Goal: Browse casually

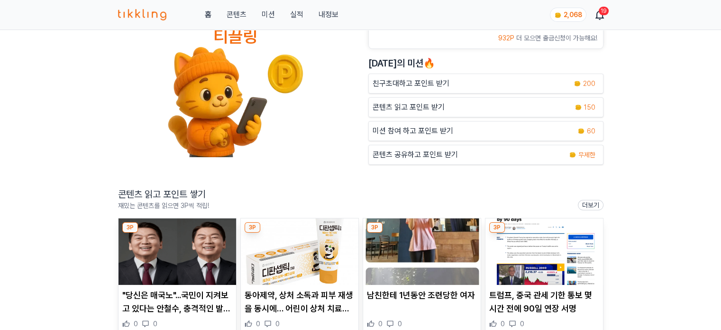
scroll to position [95, 0]
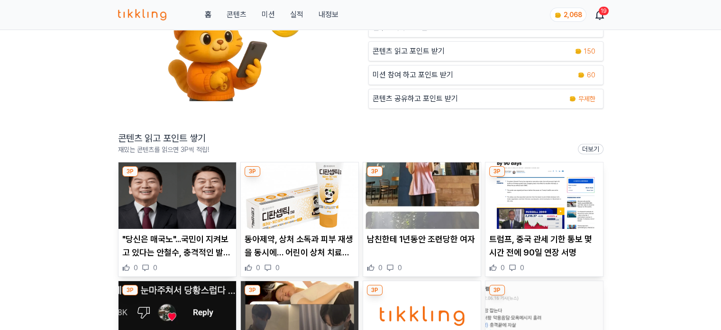
click at [175, 203] on img at bounding box center [178, 195] width 118 height 66
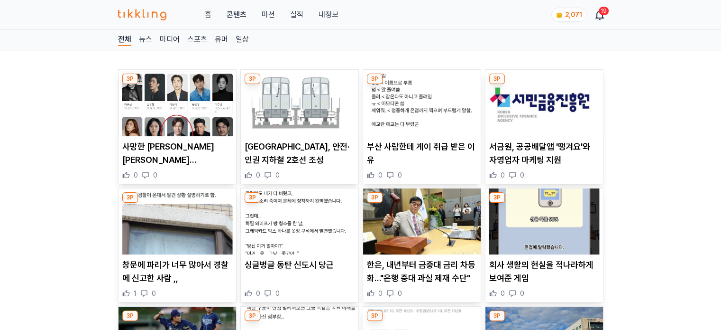
click at [307, 116] on img at bounding box center [300, 103] width 118 height 66
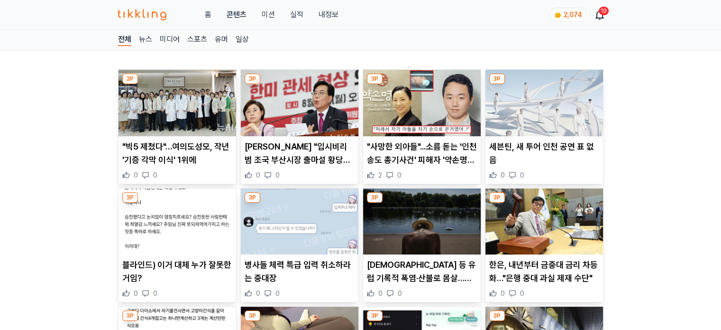
click at [310, 113] on img at bounding box center [300, 103] width 118 height 66
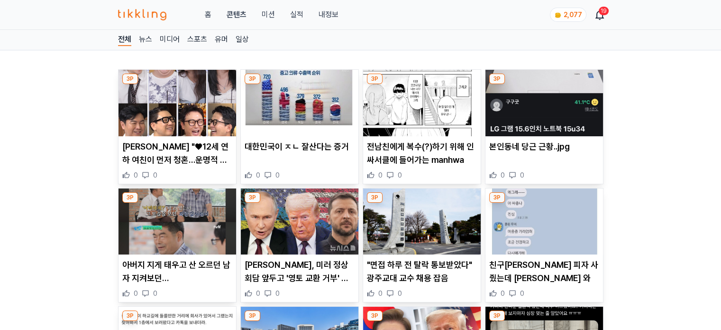
click at [316, 125] on img at bounding box center [300, 103] width 118 height 66
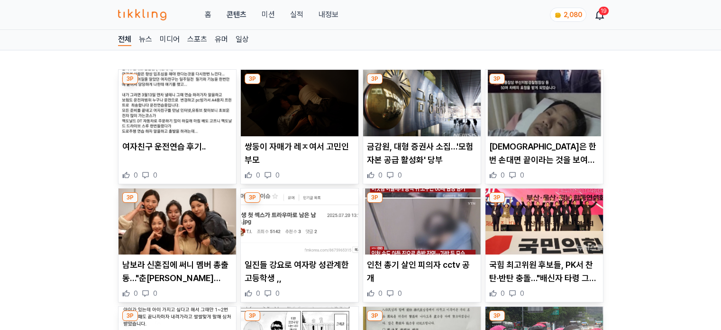
click at [195, 105] on img at bounding box center [178, 103] width 118 height 66
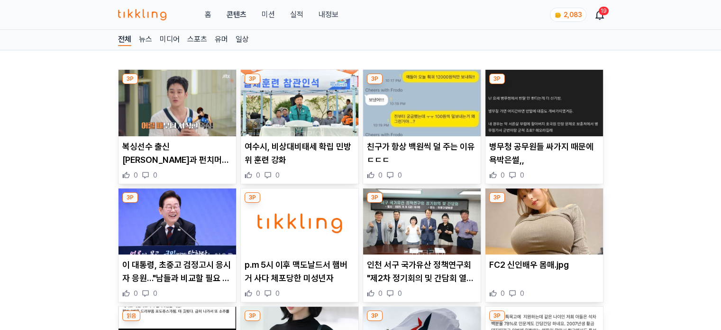
click at [318, 102] on img at bounding box center [300, 103] width 118 height 66
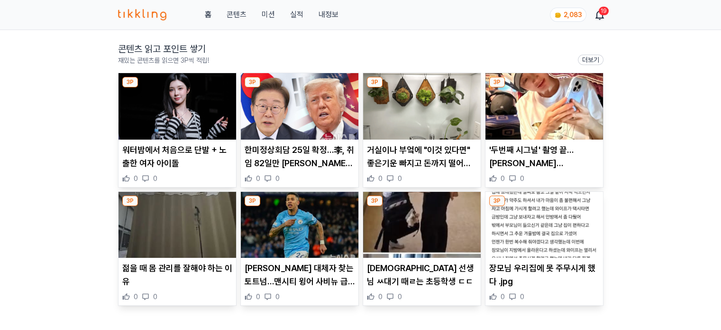
scroll to position [190, 0]
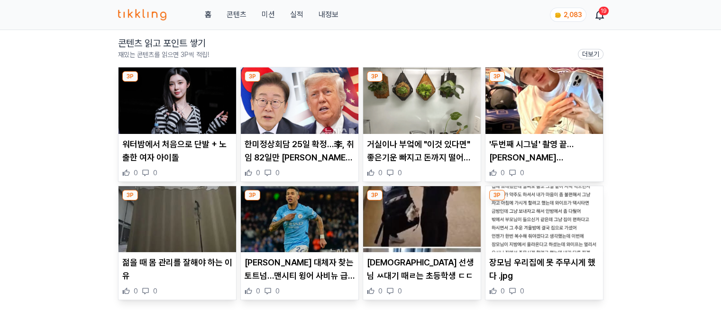
click at [269, 100] on img at bounding box center [300, 100] width 118 height 66
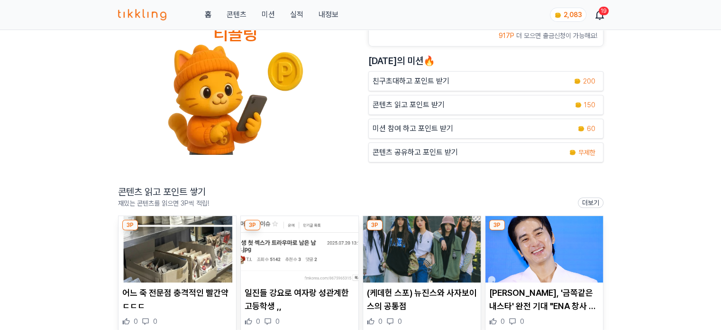
scroll to position [95, 0]
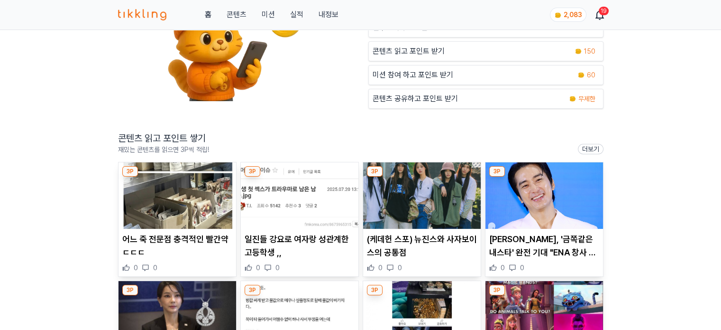
click at [171, 222] on img at bounding box center [178, 195] width 118 height 66
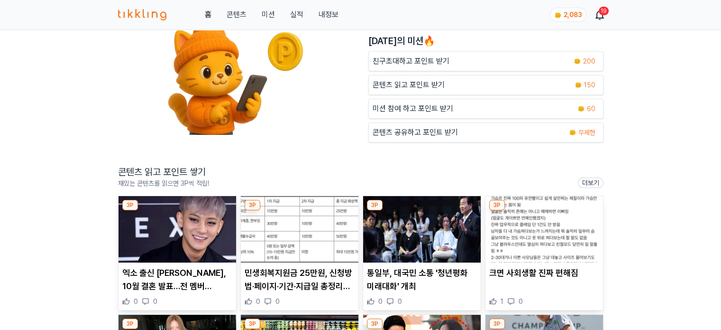
scroll to position [190, 0]
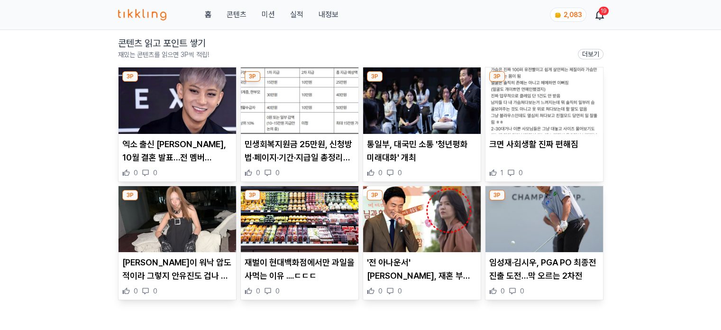
click at [204, 107] on img at bounding box center [178, 100] width 118 height 66
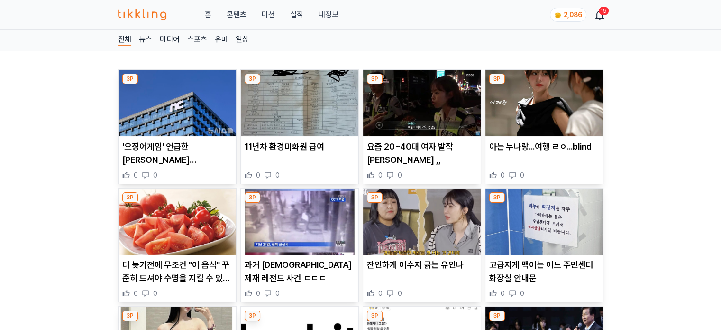
click at [169, 109] on img at bounding box center [178, 103] width 118 height 66
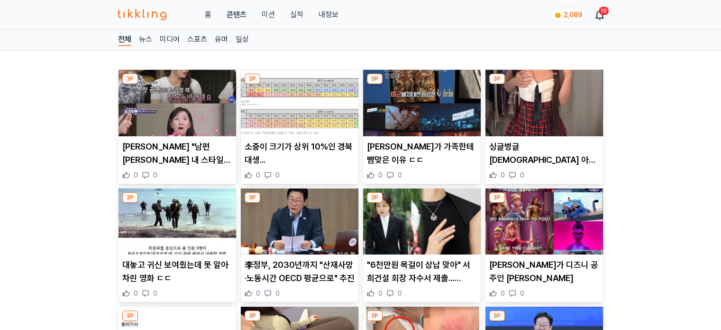
click at [290, 123] on img at bounding box center [300, 103] width 118 height 66
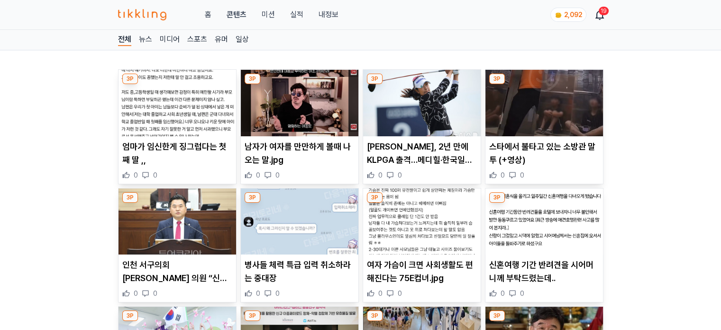
click at [404, 115] on img at bounding box center [422, 103] width 118 height 66
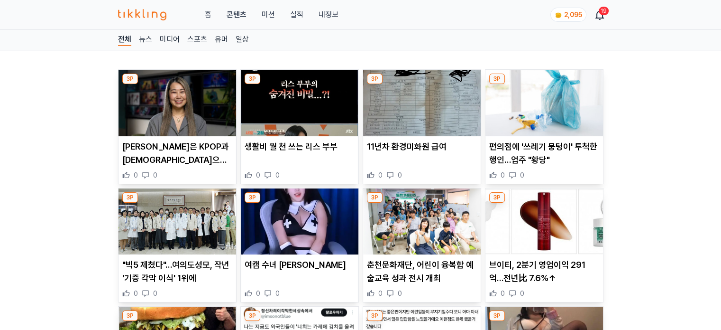
click at [438, 129] on img at bounding box center [422, 103] width 118 height 66
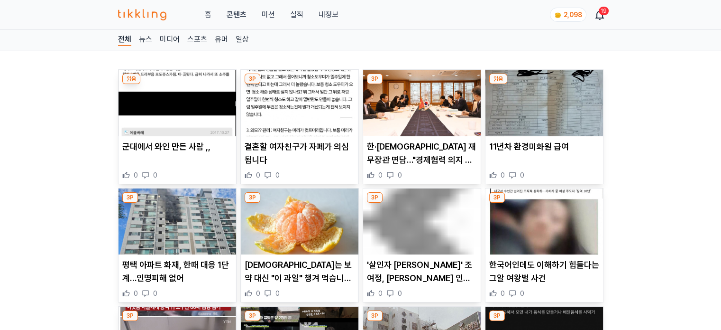
click at [522, 249] on img at bounding box center [545, 221] width 118 height 66
